Goal: Communication & Community: Answer question/provide support

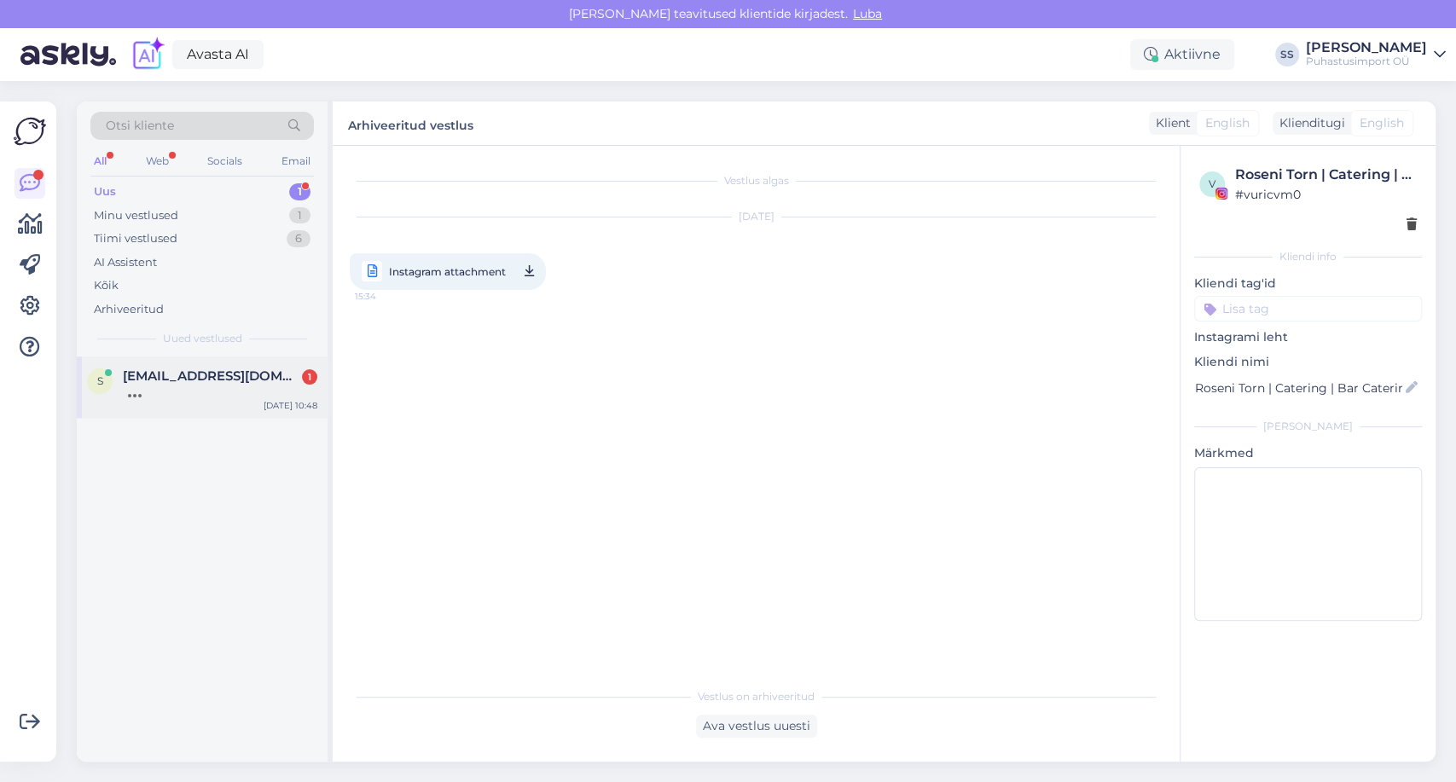
click at [188, 411] on div "s [EMAIL_ADDRESS][DOMAIN_NAME] [DATE] 10:48" at bounding box center [202, 387] width 251 height 61
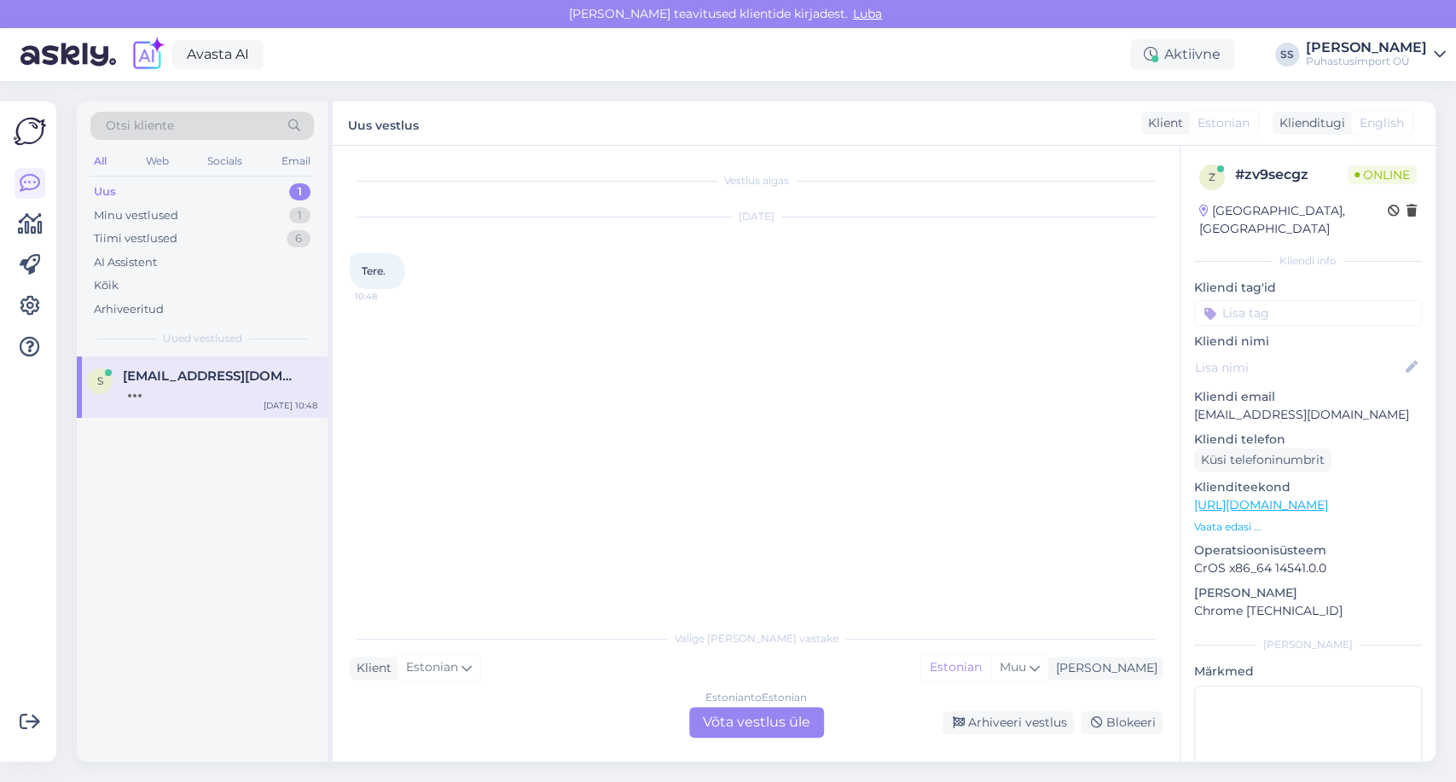
click at [699, 714] on div "Estonian to Estonian Võta vestlus üle" at bounding box center [756, 722] width 135 height 31
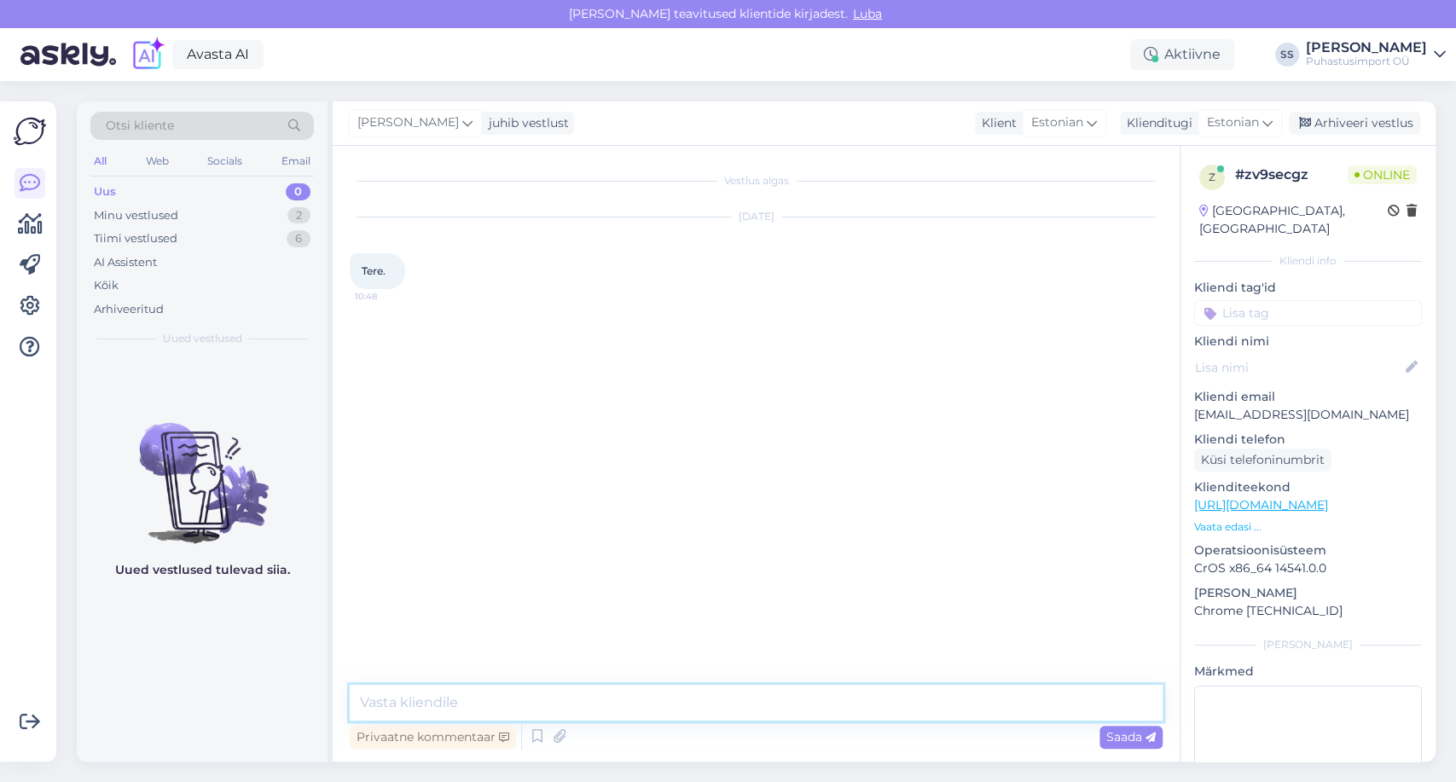
click at [696, 713] on textarea at bounding box center [756, 703] width 813 height 36
type textarea "Tere"
type textarea "Kuidas saame abiks olla?"
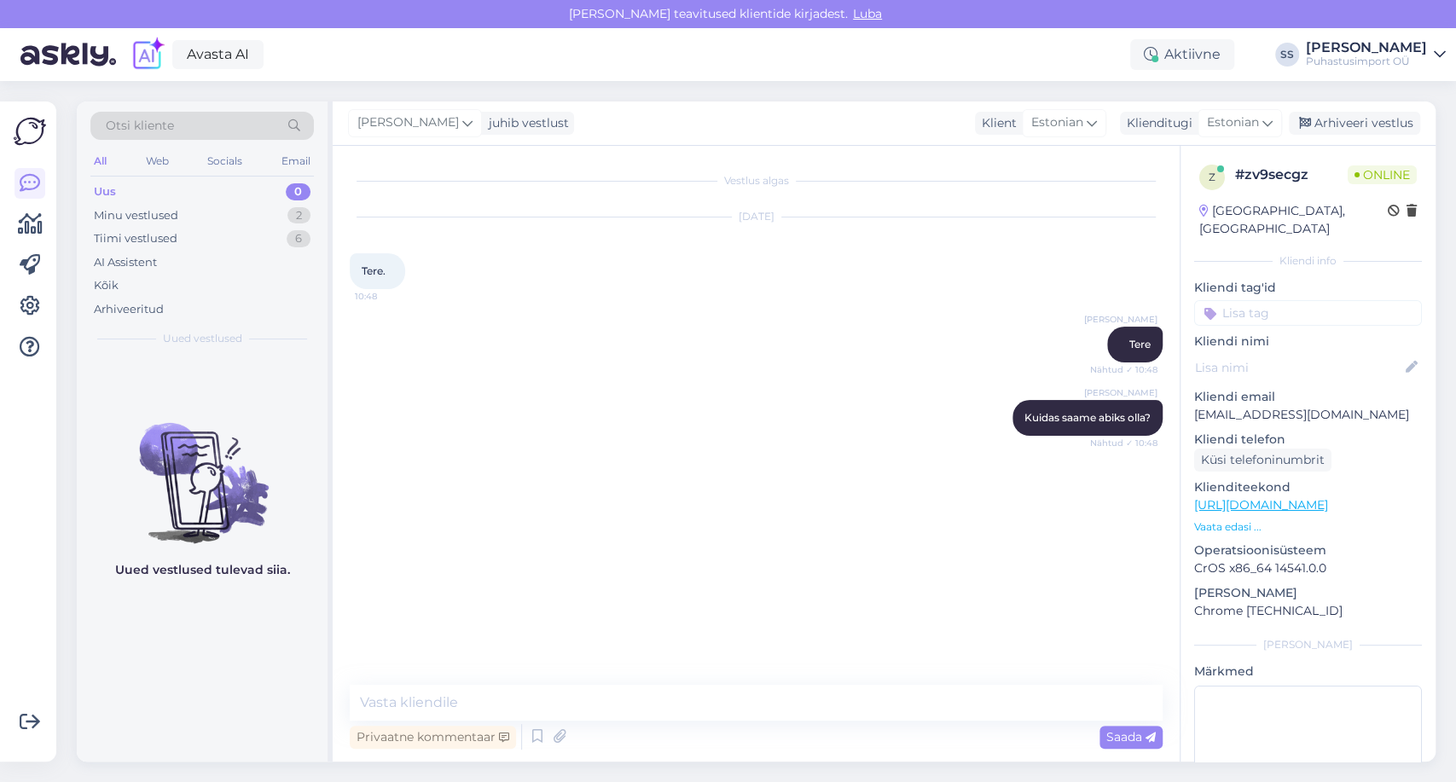
click at [1212, 519] on p "Vaata edasi ..." at bounding box center [1308, 526] width 228 height 15
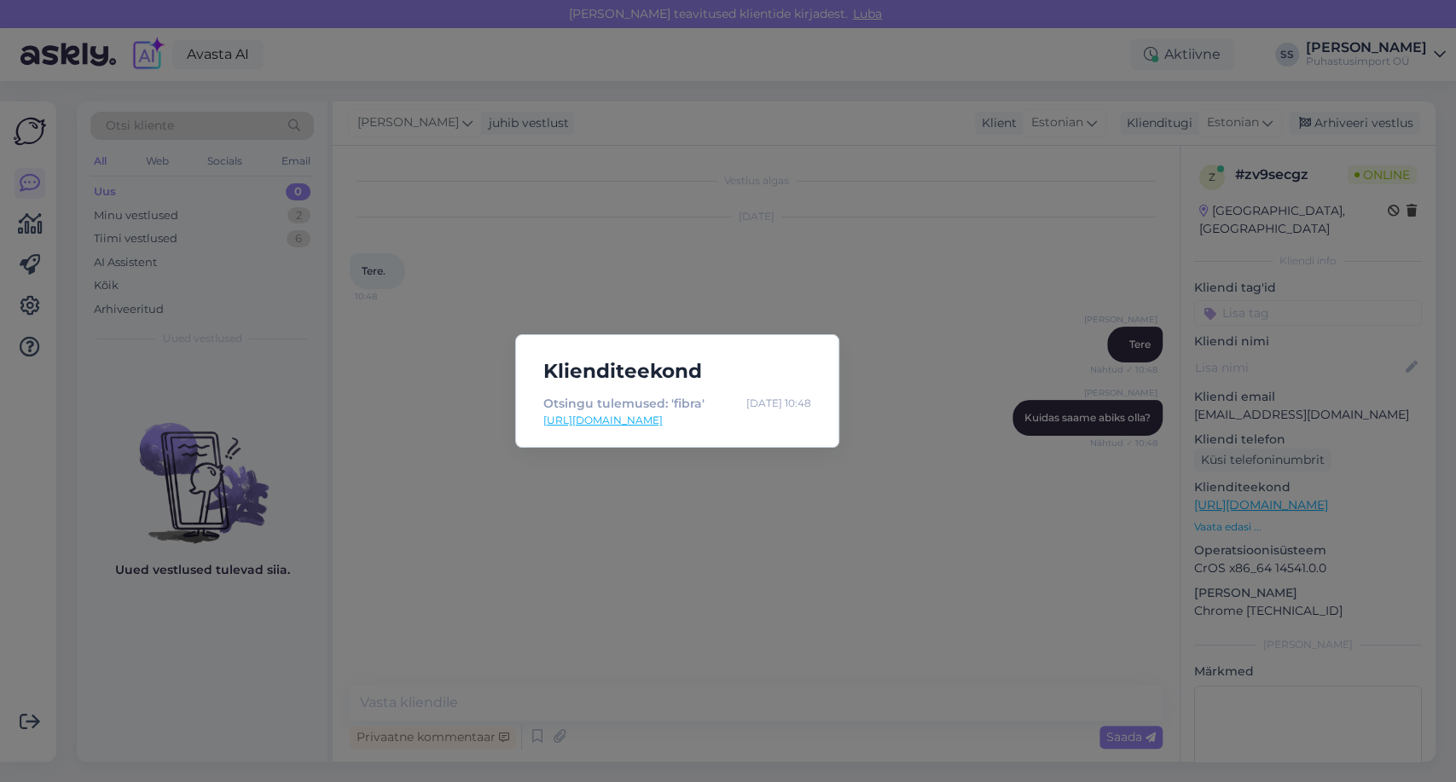
click at [695, 432] on div "Otsingu tulemused: 'fibra' [DATE] 10:48 [URL][DOMAIN_NAME]" at bounding box center [677, 413] width 295 height 39
click at [710, 426] on link "[URL][DOMAIN_NAME]" at bounding box center [677, 420] width 268 height 15
click at [507, 379] on div "Klienditeekond Otsingu tulemused: 'fibra' [DATE] 10:48 [URL][DOMAIN_NAME]" at bounding box center [728, 391] width 1456 height 782
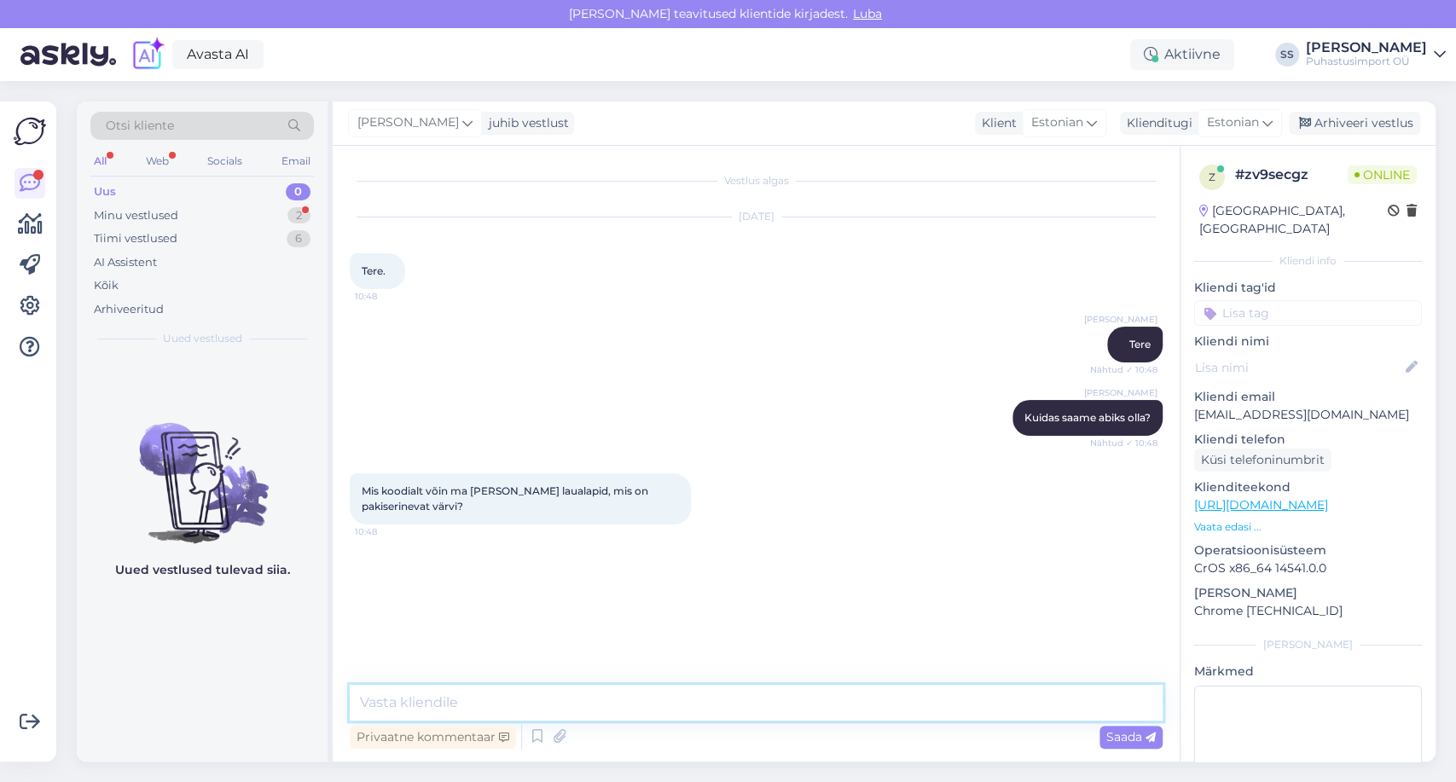
click at [543, 709] on textarea at bounding box center [756, 703] width 813 height 36
type textarea "hetk"
type textarea "kohe saadan teile"
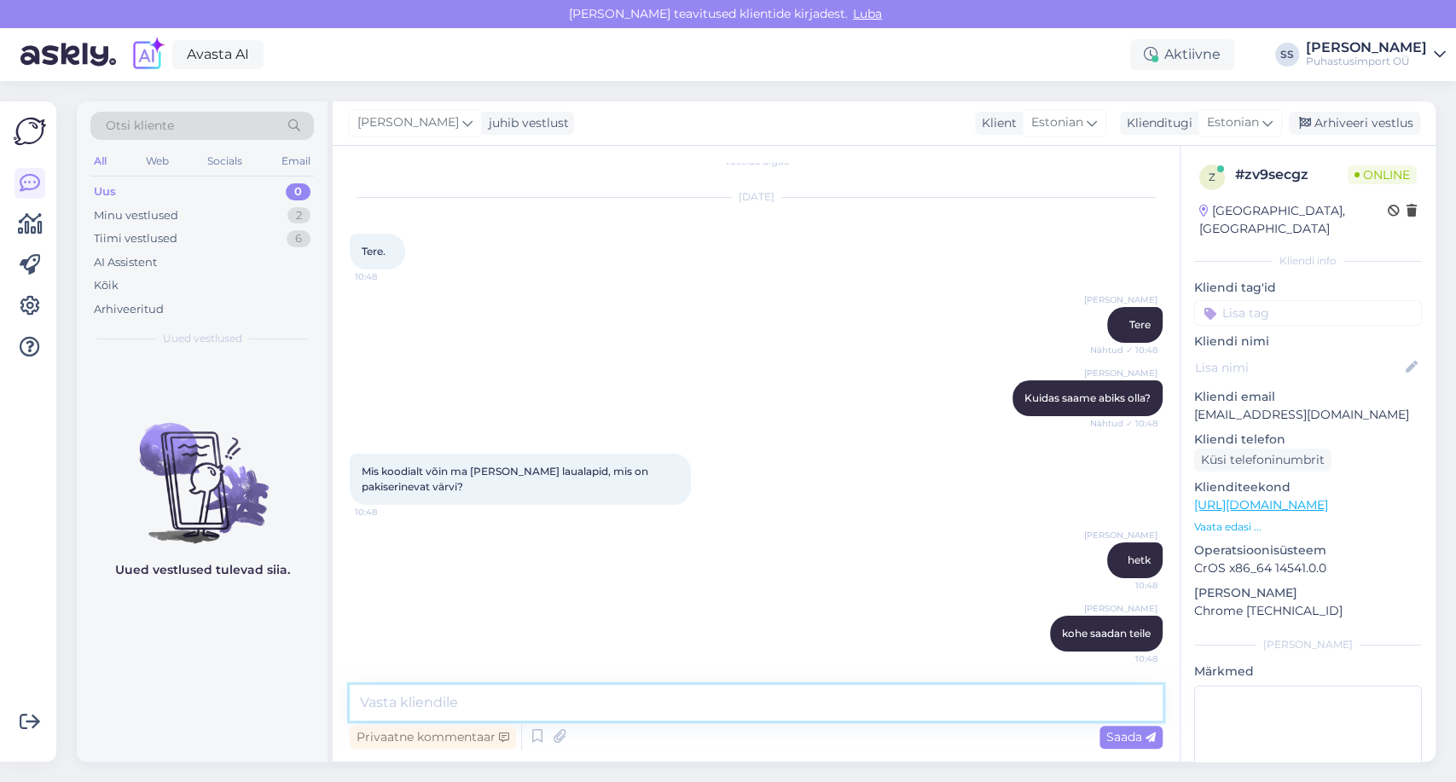
paste textarea "[URL][DOMAIN_NAME]"
type textarea "[URL][DOMAIN_NAME]"
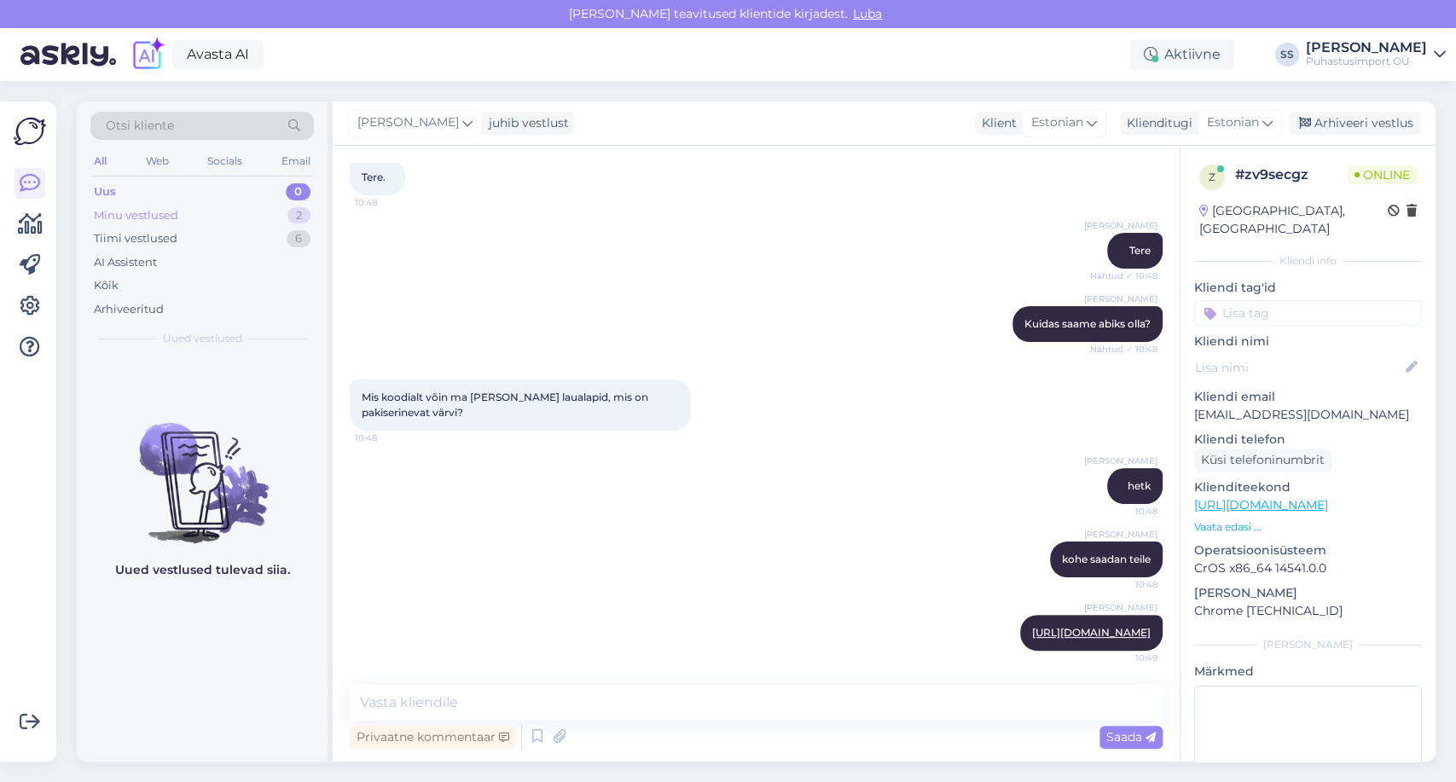
click at [157, 206] on div "Minu vestlused 2" at bounding box center [201, 216] width 223 height 24
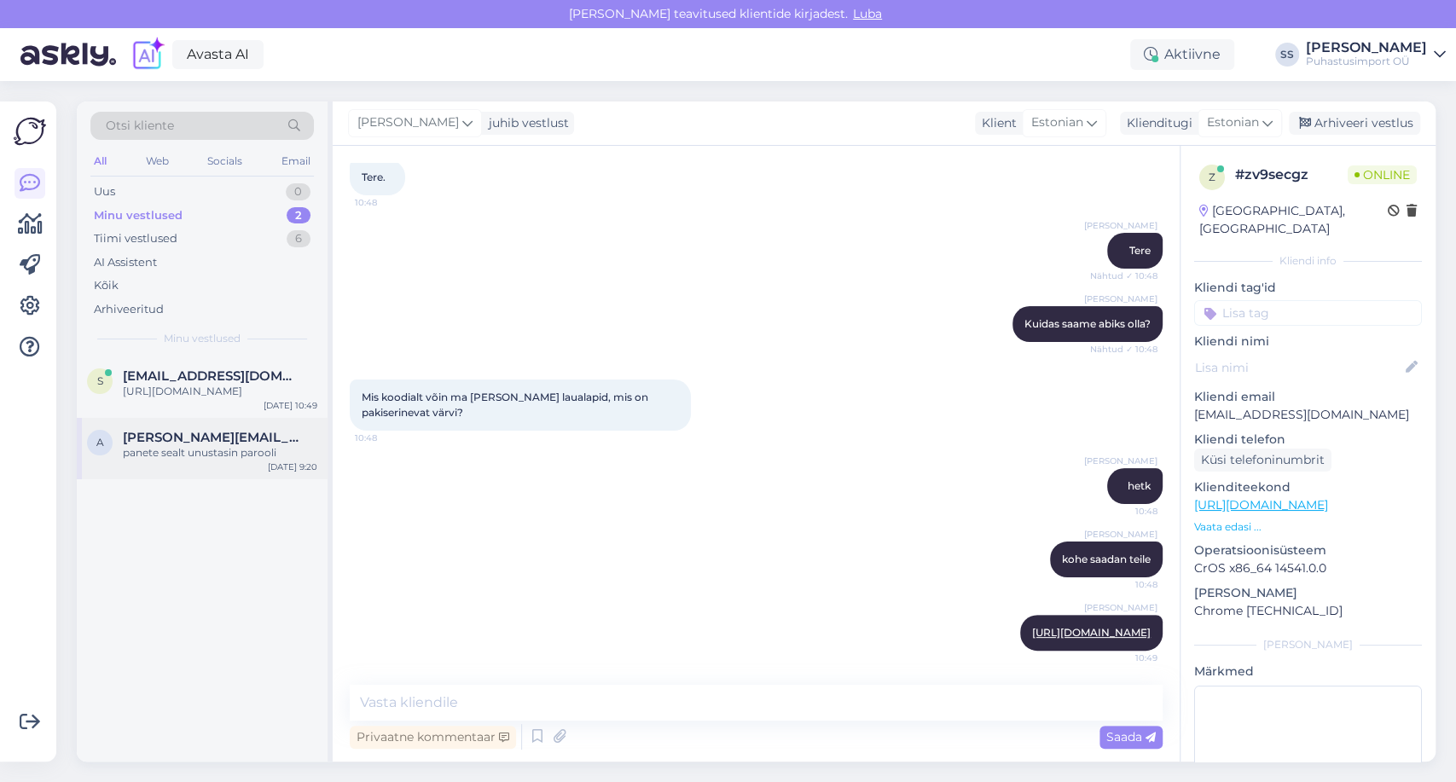
click at [195, 444] on div "a [PERSON_NAME][EMAIL_ADDRESS][DOMAIN_NAME] panete sealt unustasin parooli [DAT…" at bounding box center [202, 448] width 251 height 61
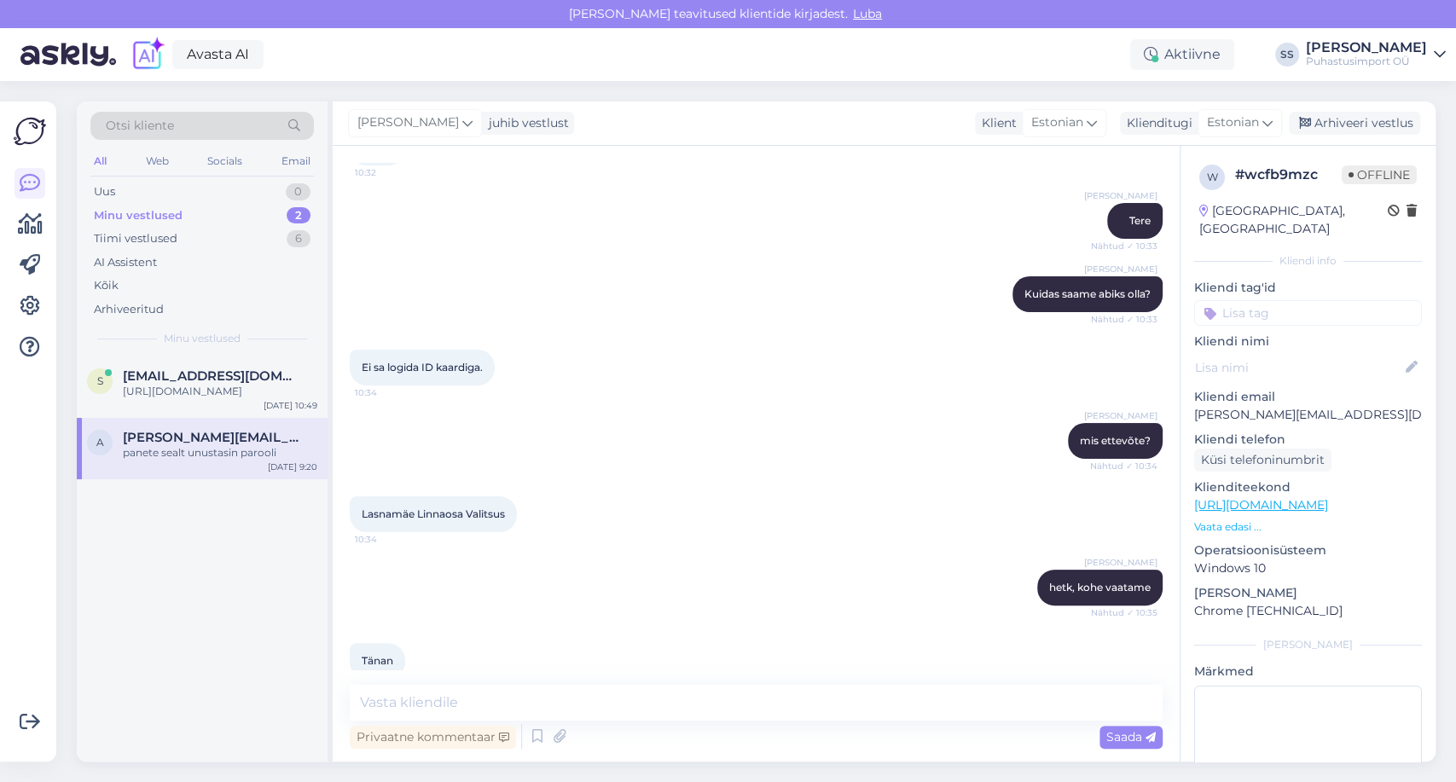
scroll to position [2450, 0]
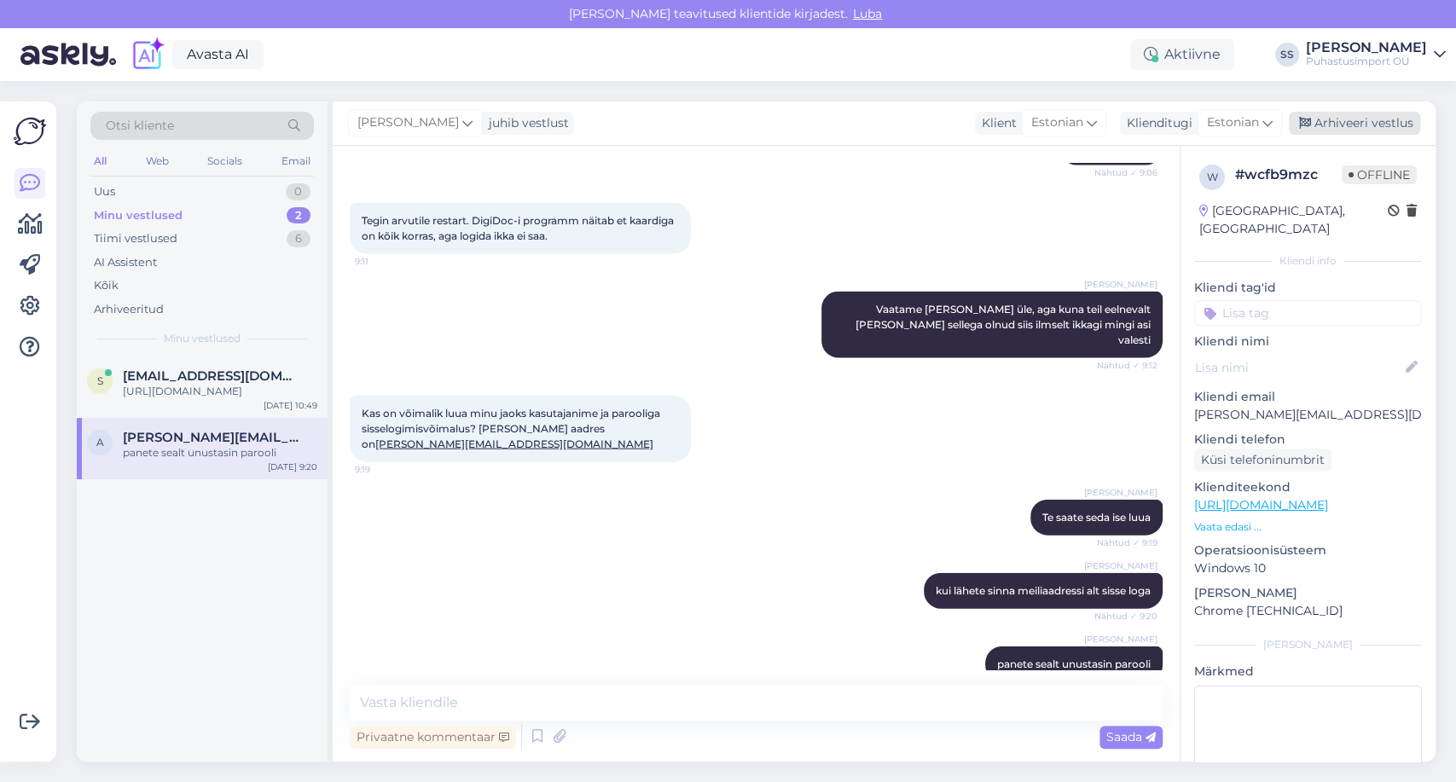
click at [1353, 118] on div "Arhiveeri vestlus" at bounding box center [1354, 123] width 131 height 23
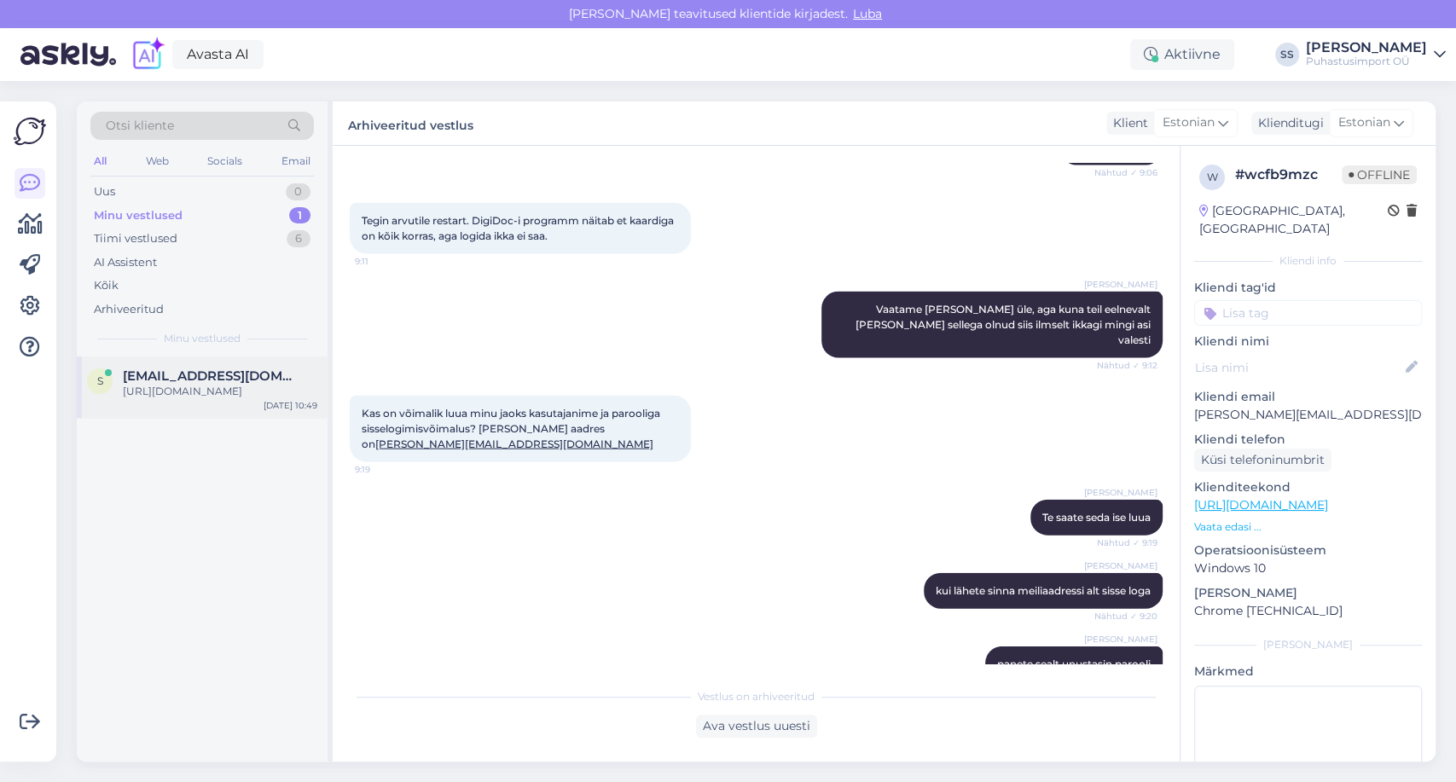
click at [185, 365] on div "s [EMAIL_ADDRESS][DOMAIN_NAME] [URL][DOMAIN_NAME] [DATE] 10:49" at bounding box center [202, 387] width 251 height 61
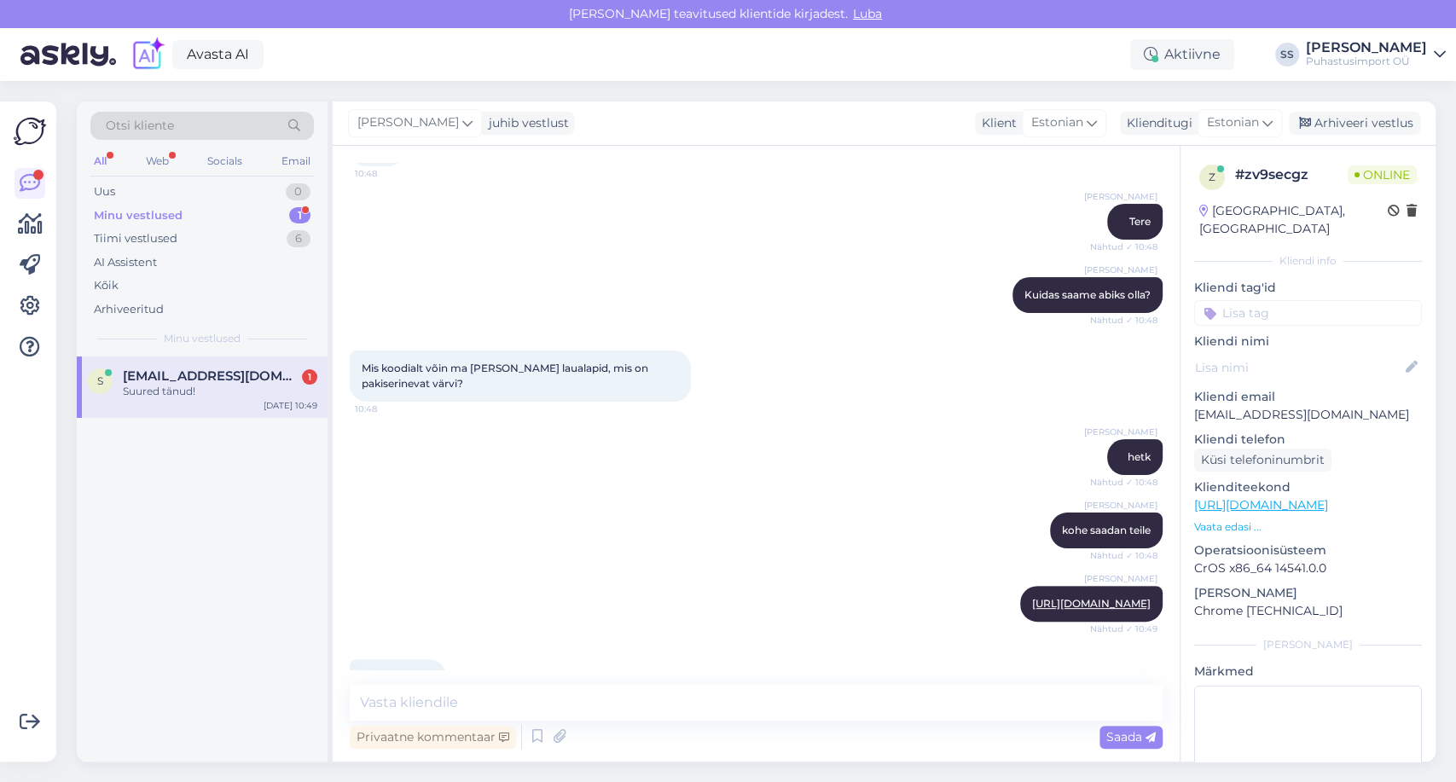
scroll to position [197, 0]
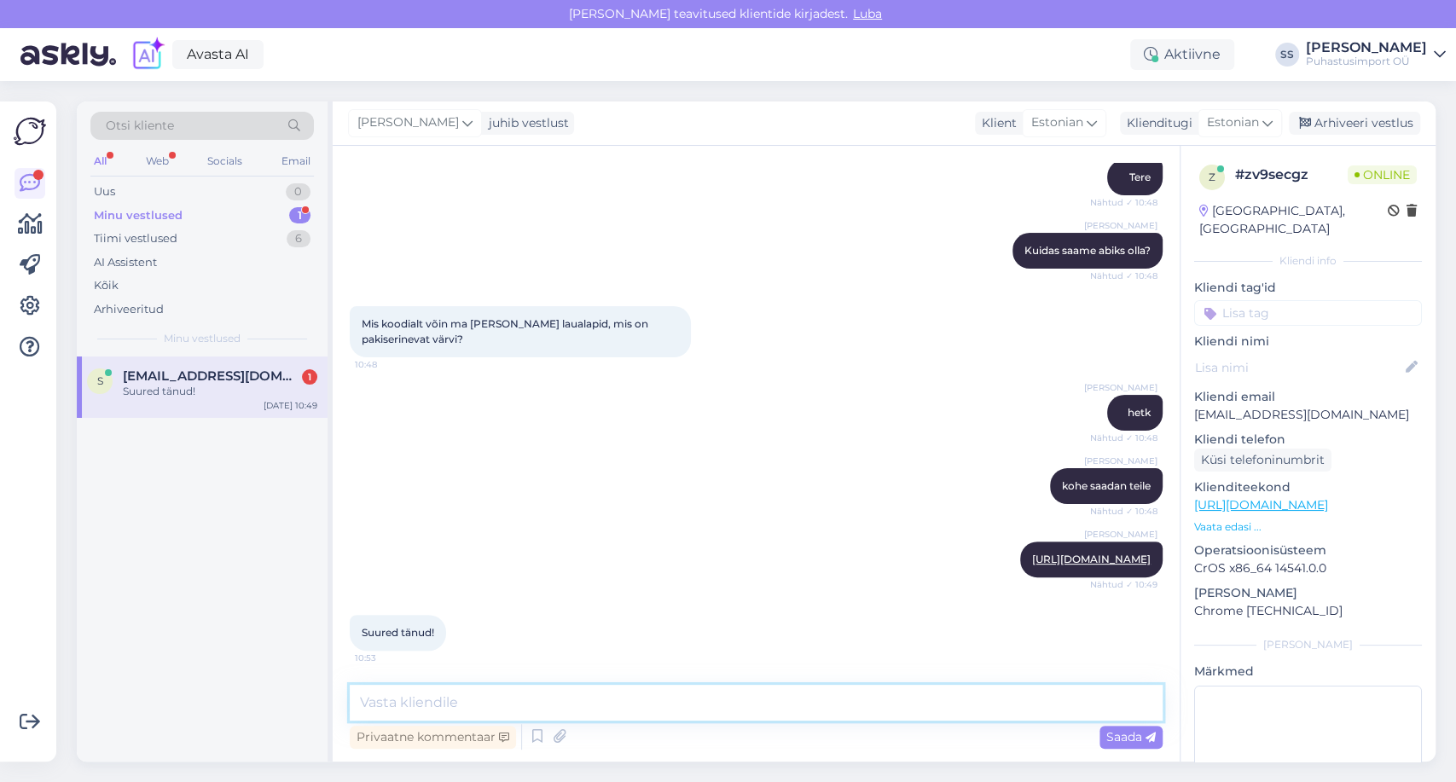
click at [499, 707] on textarea at bounding box center [756, 703] width 813 height 36
type textarea "head päeva jätku!"
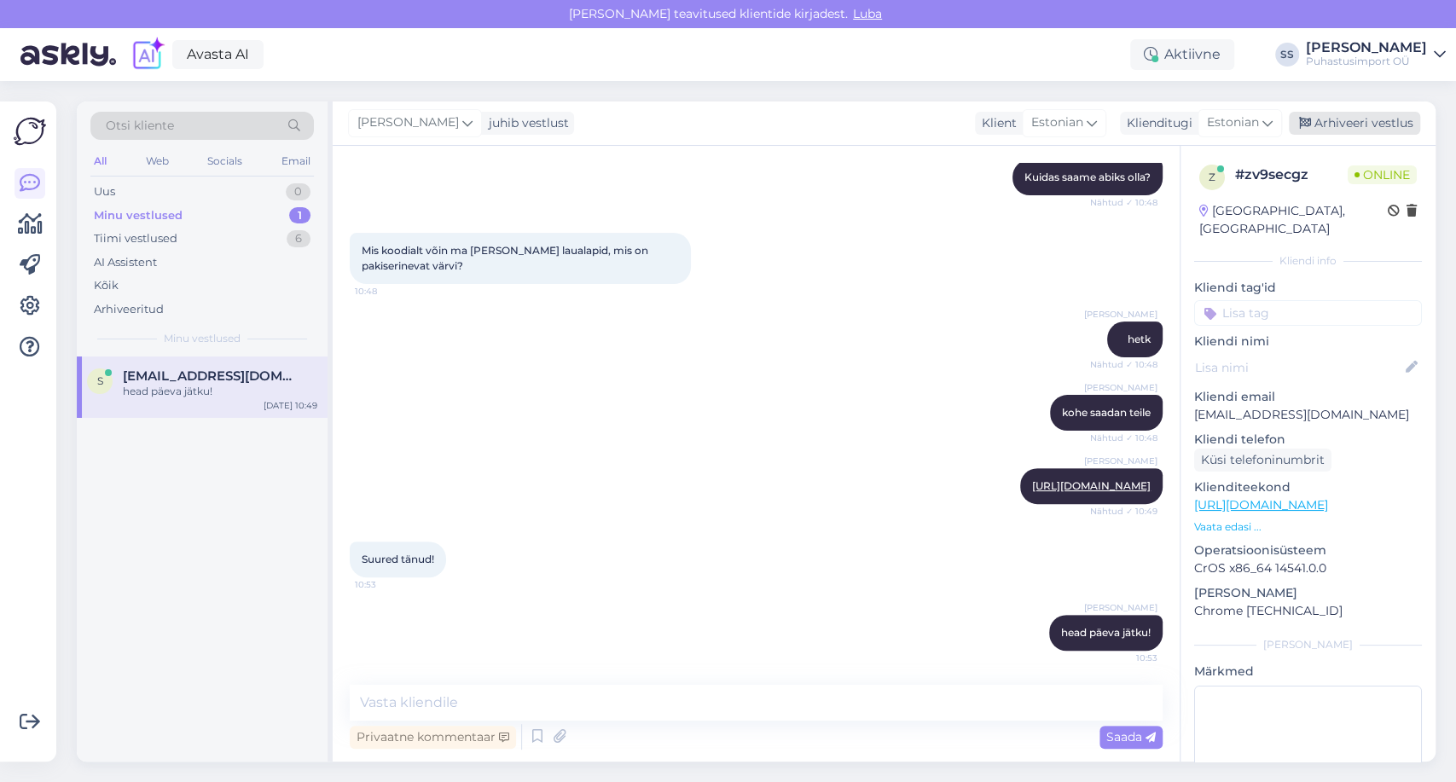
click at [1394, 118] on div "Arhiveeri vestlus" at bounding box center [1354, 123] width 131 height 23
